Goal: Information Seeking & Learning: Understand process/instructions

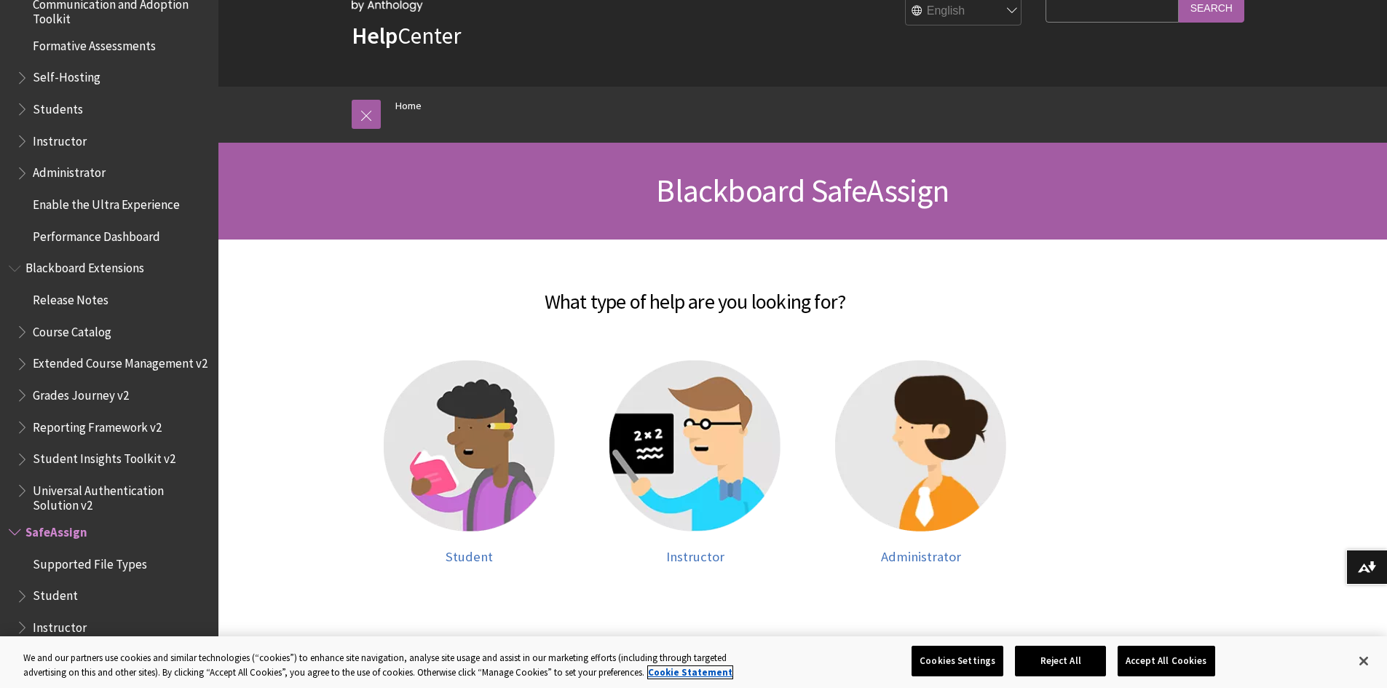
scroll to position [64, 0]
click at [656, 468] on img at bounding box center [694, 446] width 171 height 171
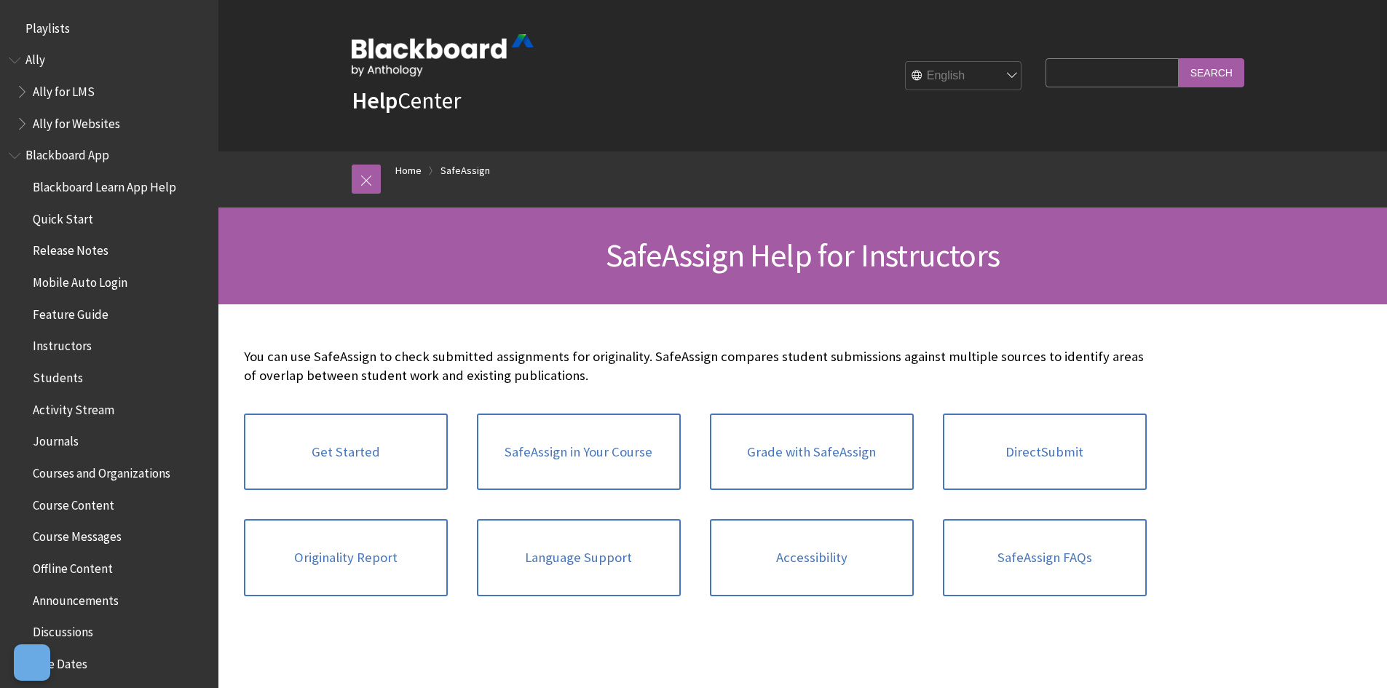
scroll to position [1591, 0]
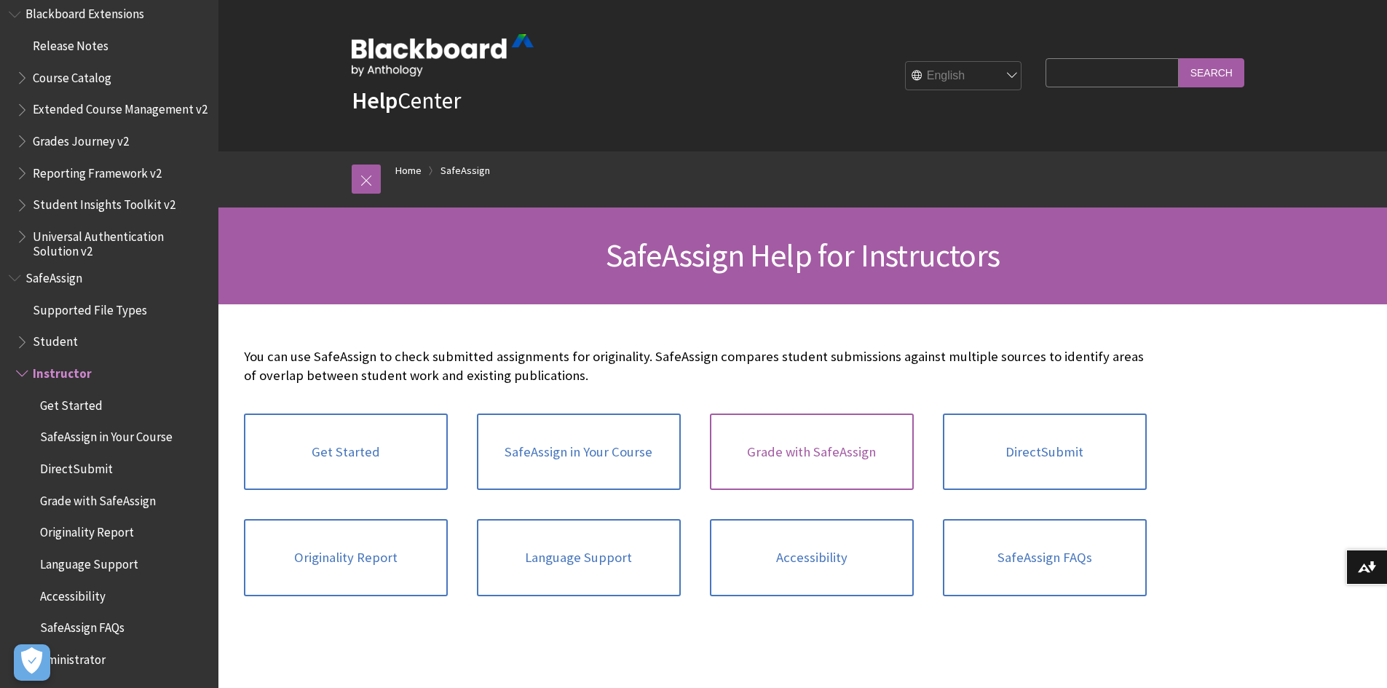
click at [842, 451] on link "Grade with SafeAssign" at bounding box center [812, 451] width 204 height 77
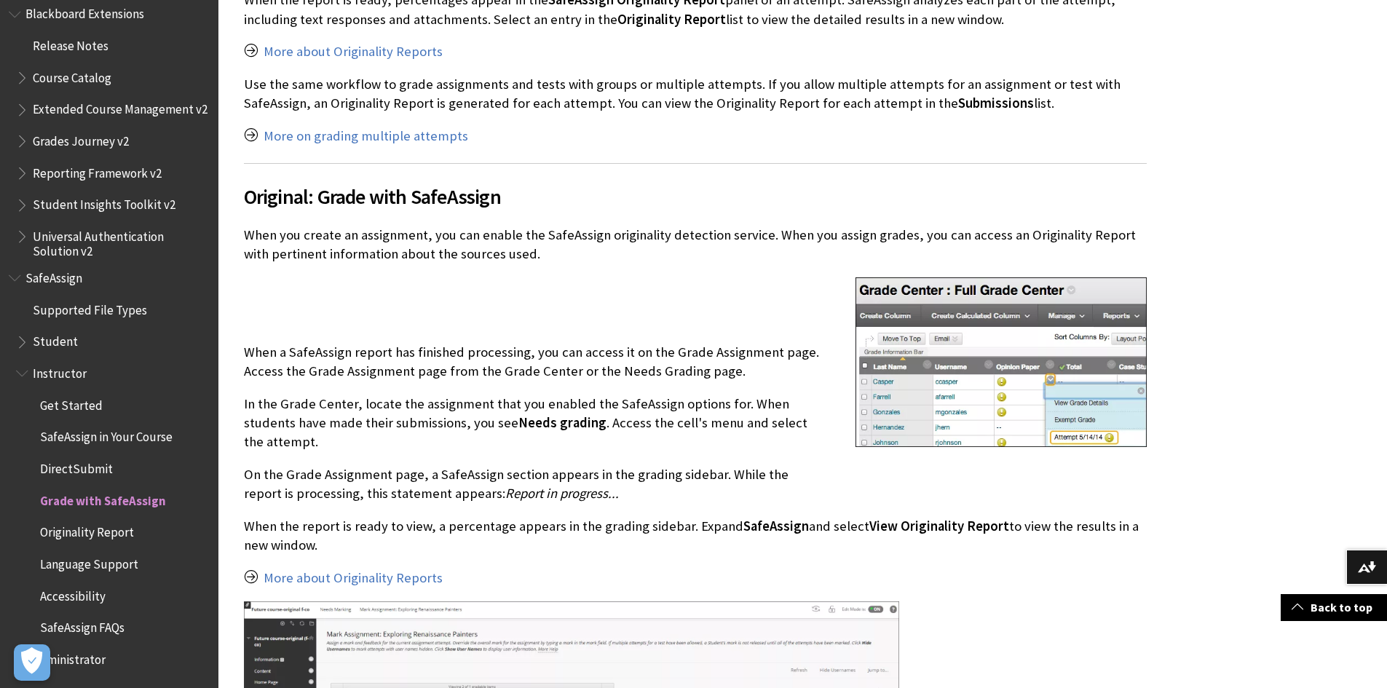
scroll to position [1311, 0]
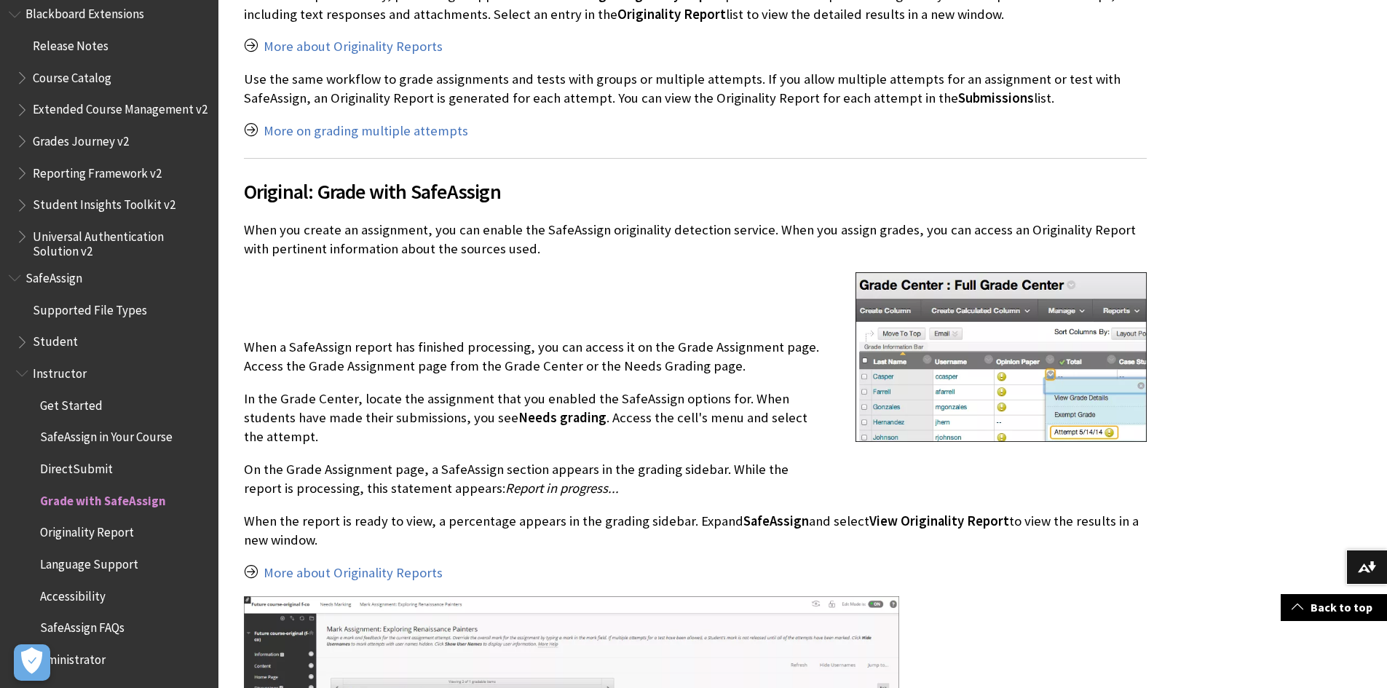
click at [392, 512] on p "When the report is ready to view, a percentage appears in the grading sidebar. …" at bounding box center [695, 531] width 903 height 38
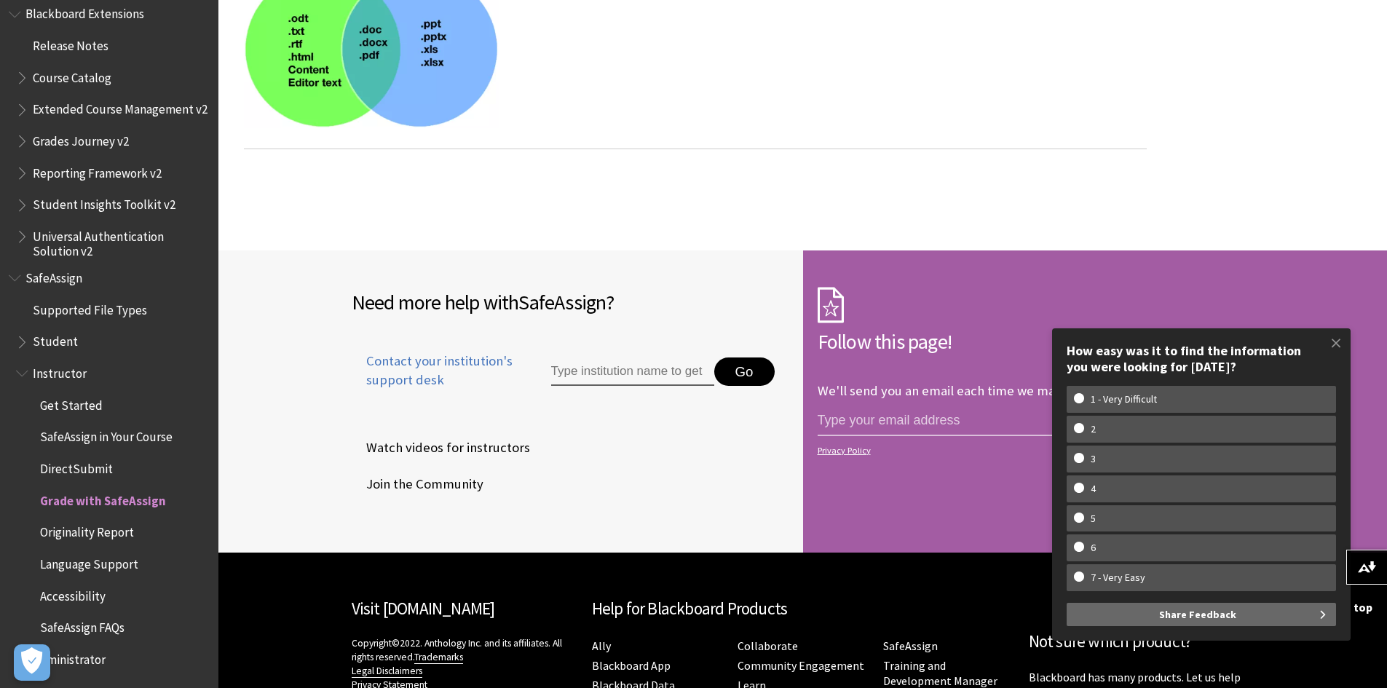
scroll to position [2643, 0]
